Goal: Task Accomplishment & Management: Use online tool/utility

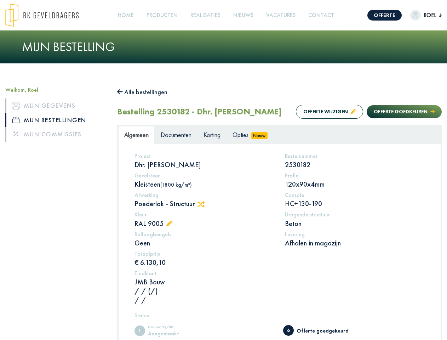
click at [49, 15] on img at bounding box center [41, 15] width 73 height 23
click at [378, 15] on link "Offerte" at bounding box center [384, 15] width 34 height 11
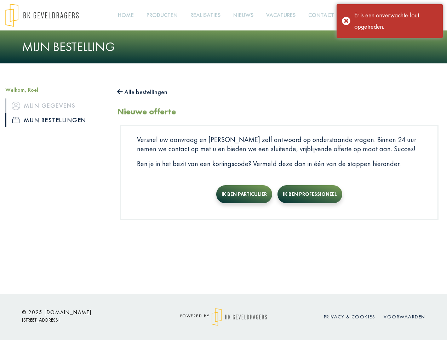
click at [419, 15] on div "Er is een onverwachte fout opgetreden." at bounding box center [395, 21] width 83 height 23
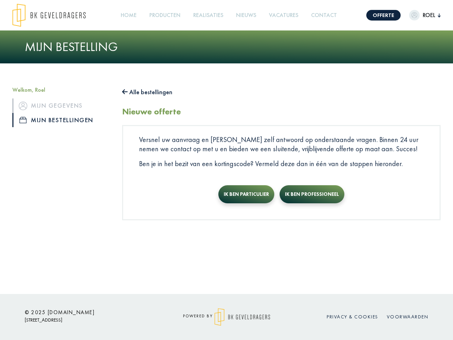
click at [164, 15] on link "Producten +" at bounding box center [165, 15] width 37 height 16
click at [146, 92] on button "Alle bestellingen" at bounding box center [147, 91] width 50 height 11
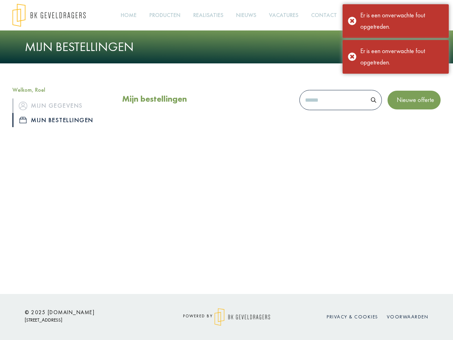
click at [323, 126] on div "Mijn bestellingen Nieuwe offerte" at bounding box center [281, 110] width 329 height 49
click at [397, 126] on div "Mijn bestellingen Nieuwe offerte" at bounding box center [281, 110] width 329 height 49
click at [204, 218] on div "Offerte [PERSON_NAME], [PERSON_NAME] gegevens Mijn bestellingen Mijn commissies…" at bounding box center [226, 147] width 453 height 294
click at [171, 238] on div "Offerte [PERSON_NAME], [PERSON_NAME] gegevens Mijn bestellingen Mijn commissies…" at bounding box center [226, 147] width 453 height 294
